Goal: Information Seeking & Learning: Learn about a topic

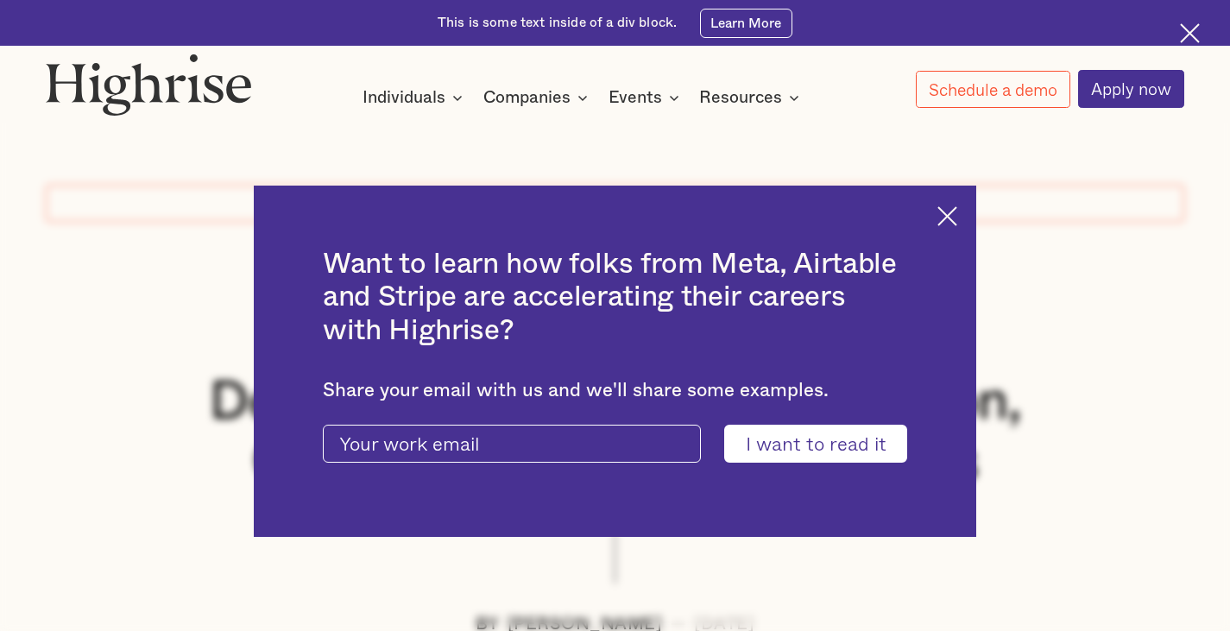
click at [957, 213] on img at bounding box center [947, 216] width 20 height 20
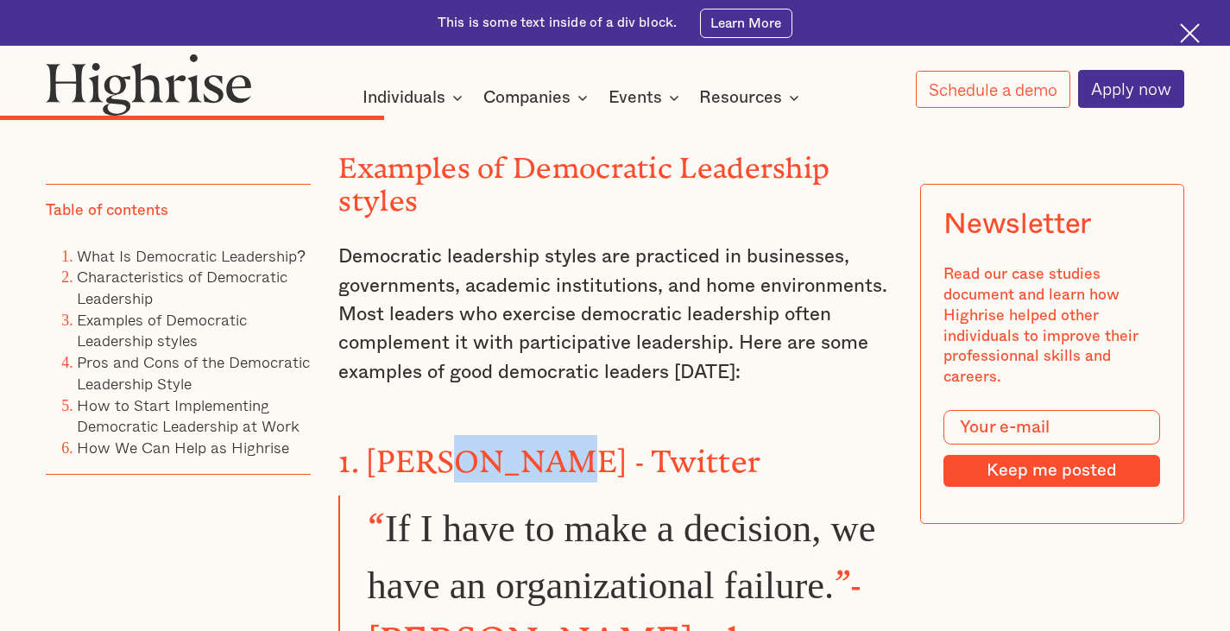
scroll to position [5037, 0]
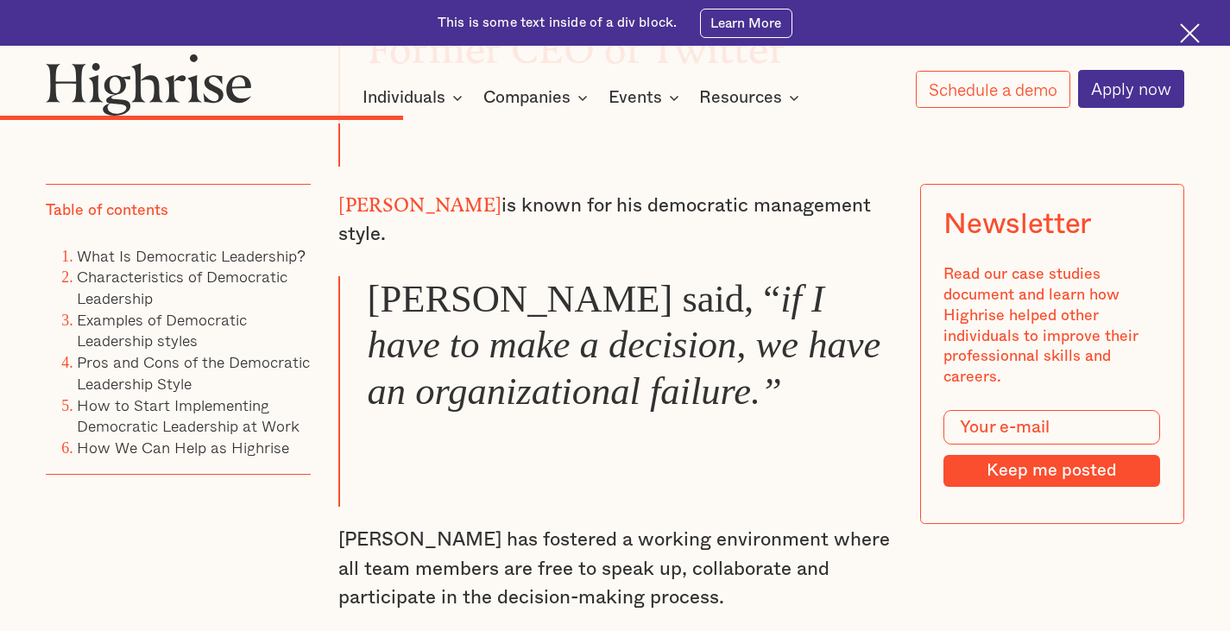
click at [734, 526] on p "[PERSON_NAME] has fostered a working environment where all team members are fre…" at bounding box center [614, 569] width 552 height 86
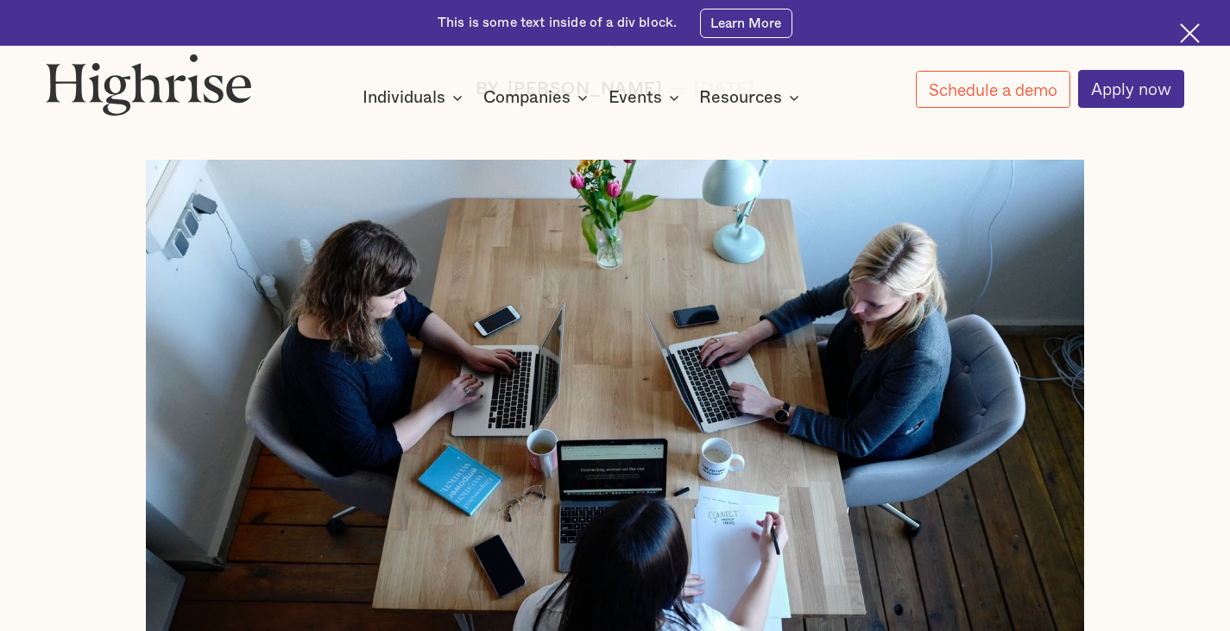
scroll to position [358, 0]
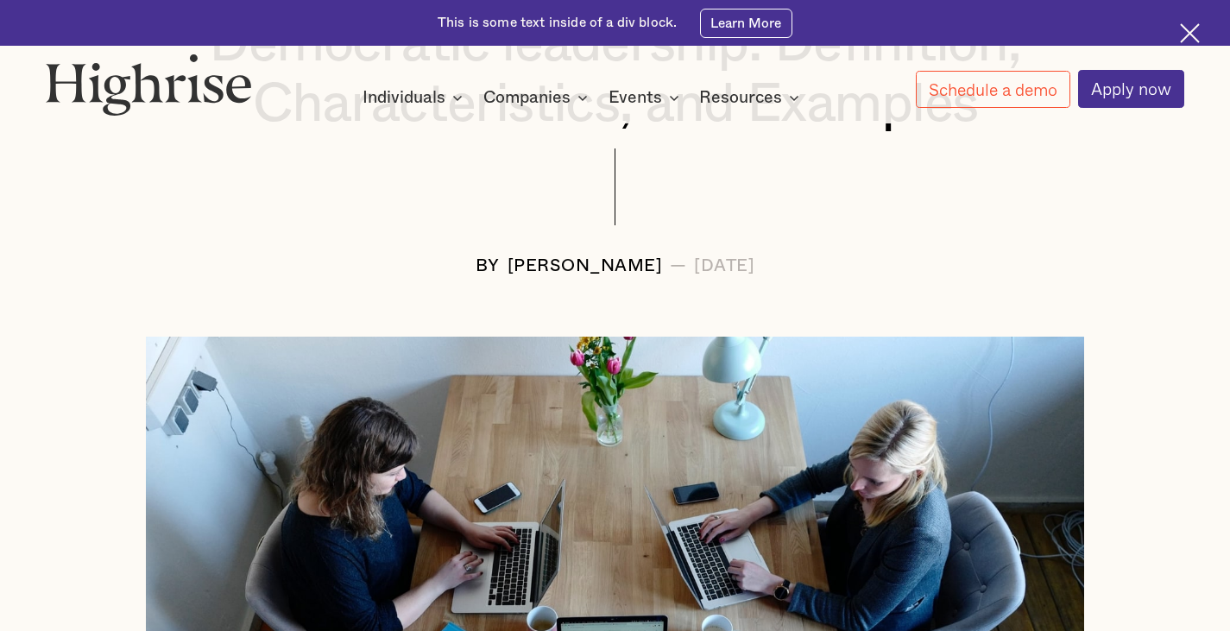
click at [566, 269] on div "[PERSON_NAME]" at bounding box center [585, 265] width 155 height 19
copy div "Langat"
click at [508, 269] on div "[PERSON_NAME]" at bounding box center [585, 265] width 155 height 19
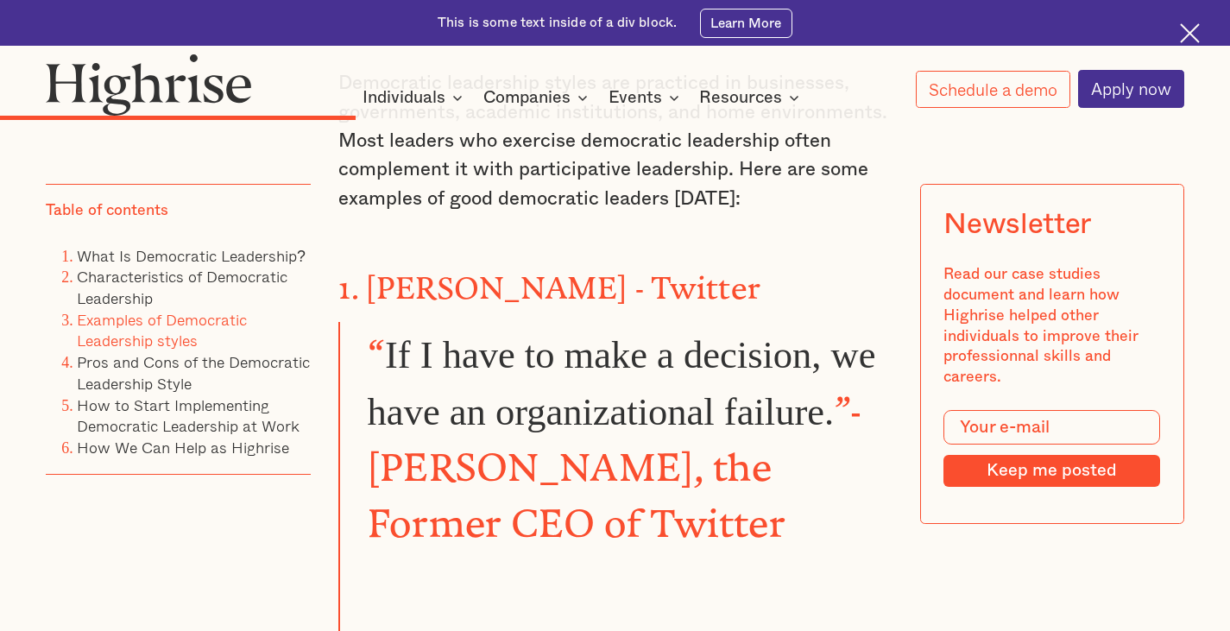
scroll to position [4565, 0]
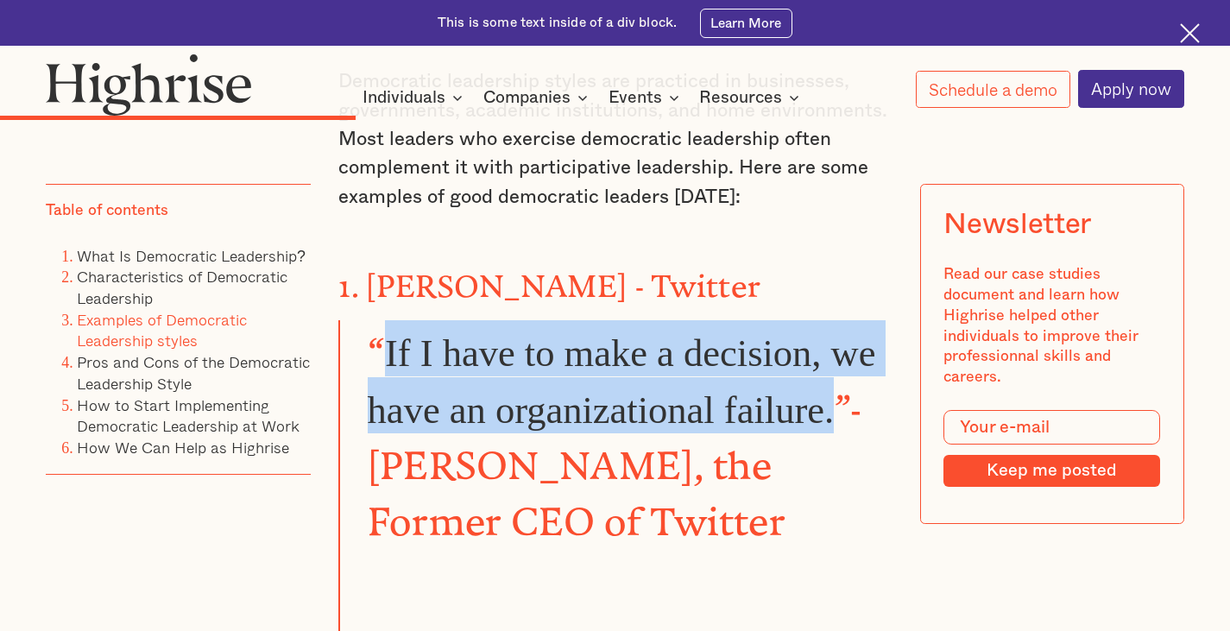
drag, startPoint x: 382, startPoint y: 243, endPoint x: 836, endPoint y: 275, distance: 455.1
click at [836, 320] on blockquote "“ If I have to make a decision, we have an organizational failure. ”- [PERSON_N…" at bounding box center [614, 479] width 552 height 319
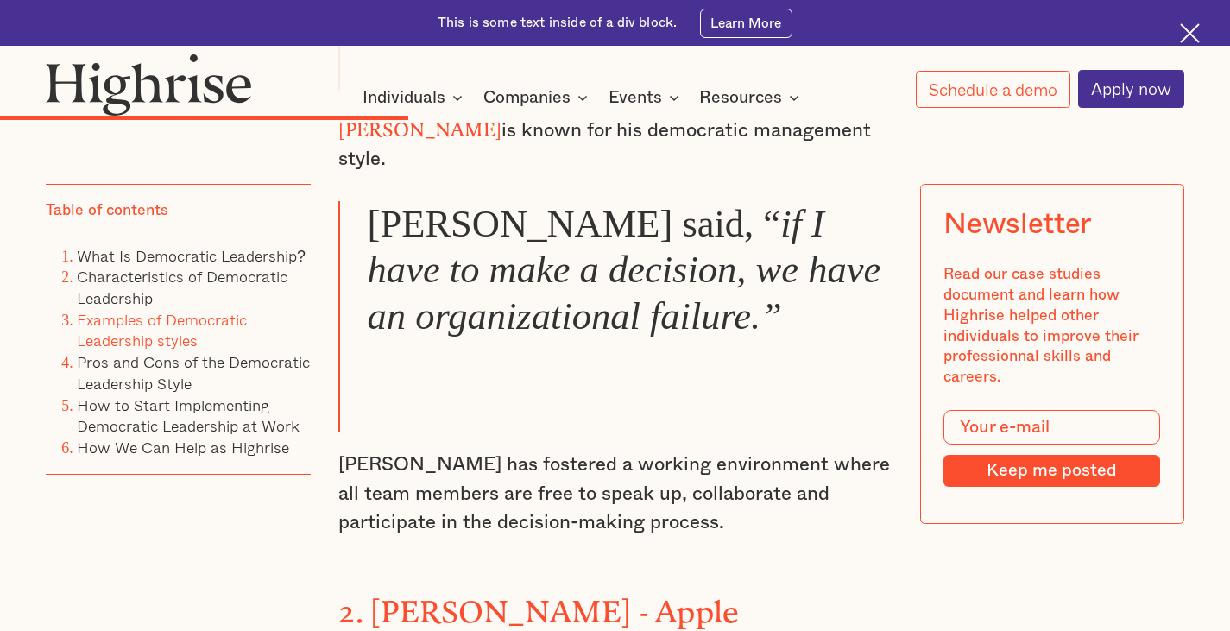
scroll to position [5111, 0]
copy blockquote "If I have to make a decision, we have an organizational failure."
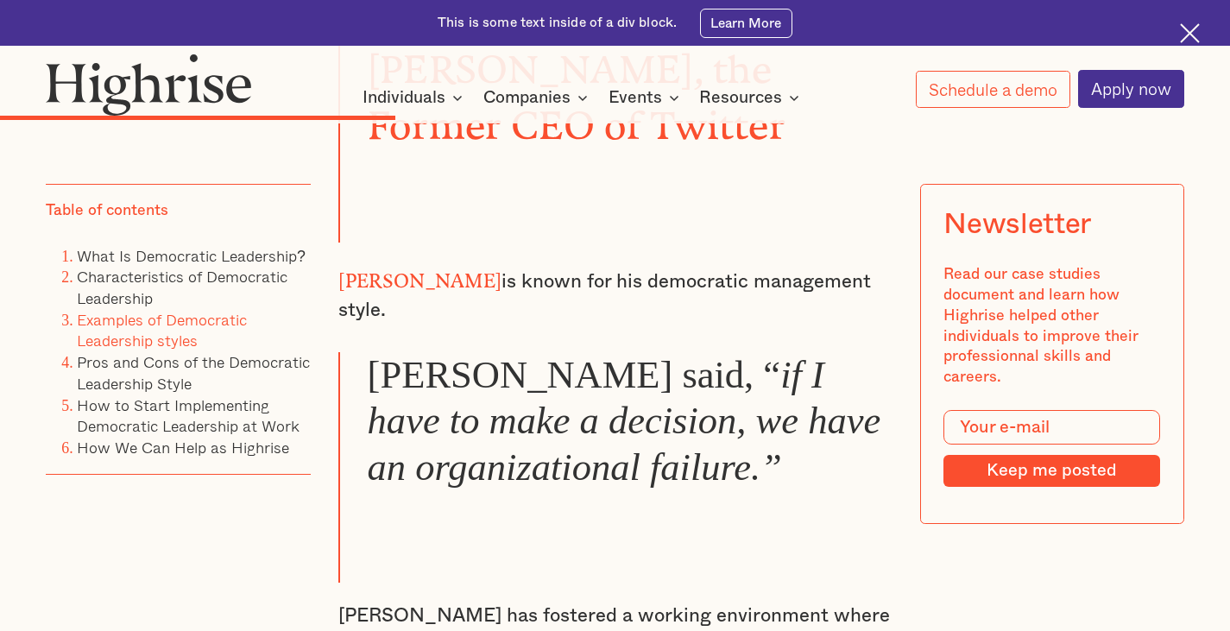
scroll to position [4962, 0]
click at [674, 351] on blockquote "[PERSON_NAME] said, “ if I have to make a decision, we have an organizational f…" at bounding box center [614, 466] width 552 height 230
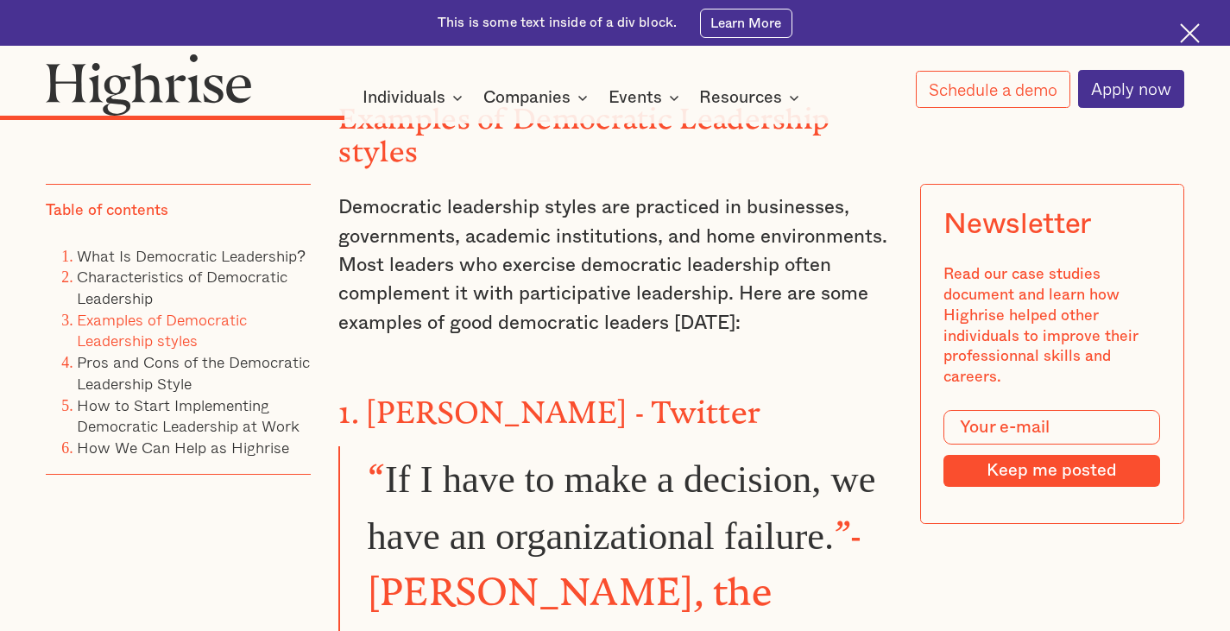
scroll to position [4440, 0]
